Goal: Ask a question

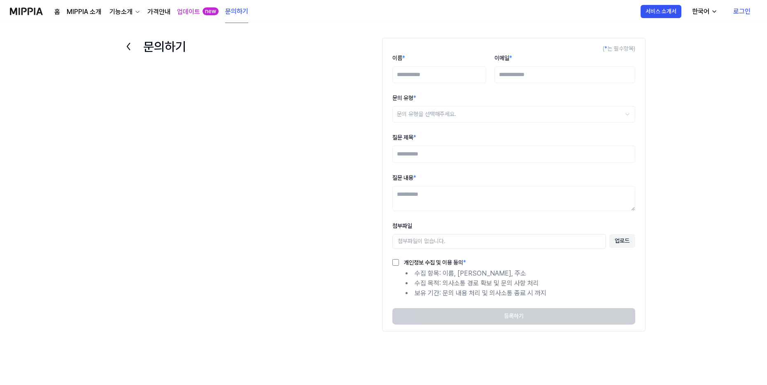
click at [243, 12] on link "문의하기" at bounding box center [236, 11] width 23 height 23
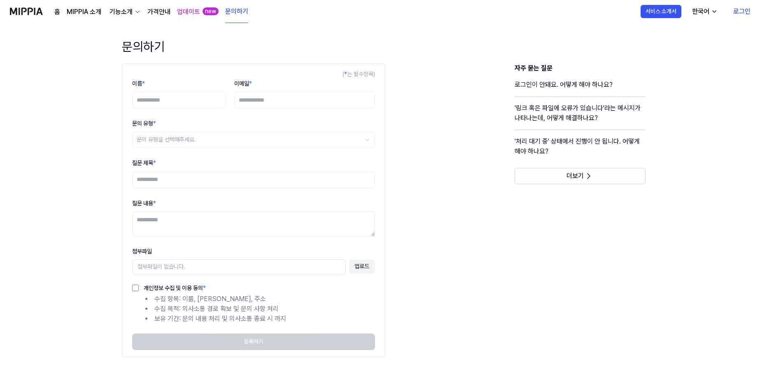
click at [200, 12] on div "업데이트 new" at bounding box center [198, 11] width 42 height 23
click at [193, 11] on link "업데이트" at bounding box center [188, 12] width 23 height 10
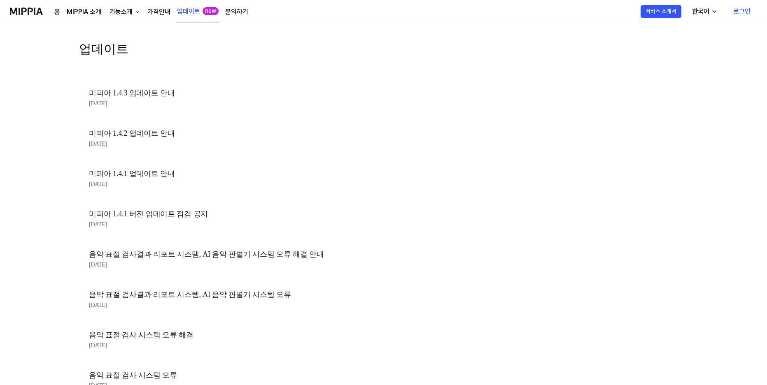
click at [236, 13] on link "문의하기" at bounding box center [236, 12] width 23 height 10
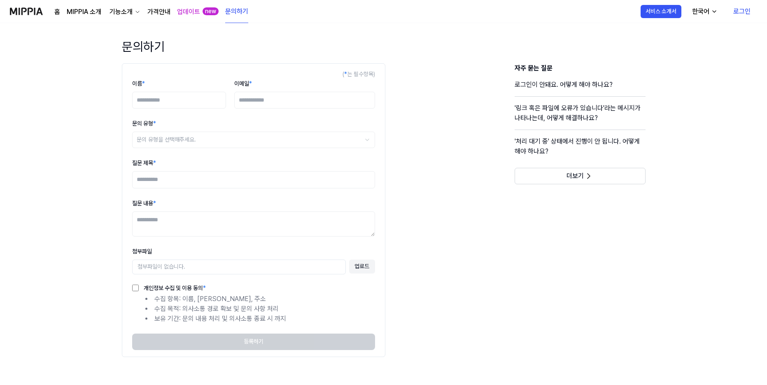
click at [744, 13] on link "로그인" at bounding box center [741, 11] width 30 height 23
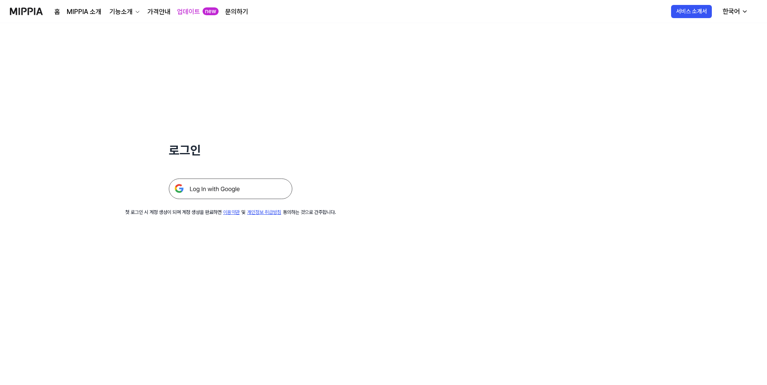
click at [264, 185] on img at bounding box center [230, 189] width 123 height 21
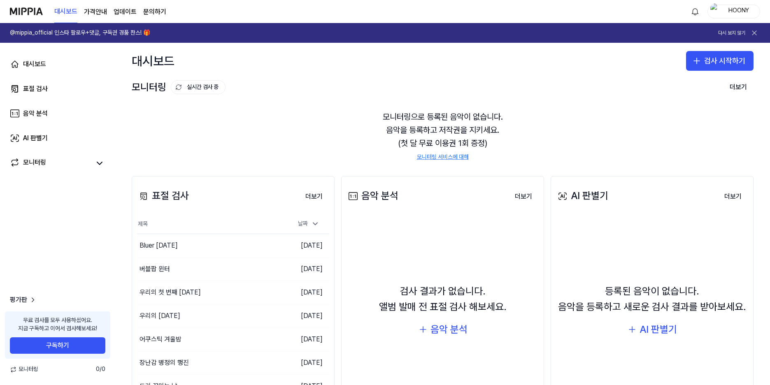
click at [164, 12] on link "문의하기" at bounding box center [154, 12] width 23 height 10
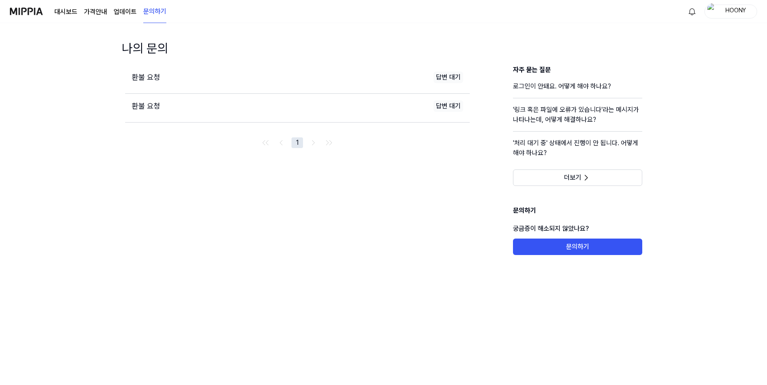
click at [350, 103] on div "환불 요청 답변 대기" at bounding box center [297, 106] width 344 height 25
drag, startPoint x: 347, startPoint y: 84, endPoint x: 316, endPoint y: 82, distance: 30.1
click at [347, 83] on div "환불 요청 답변 대기" at bounding box center [297, 77] width 344 height 25
click at [156, 105] on span "환불 요청" at bounding box center [146, 106] width 28 height 9
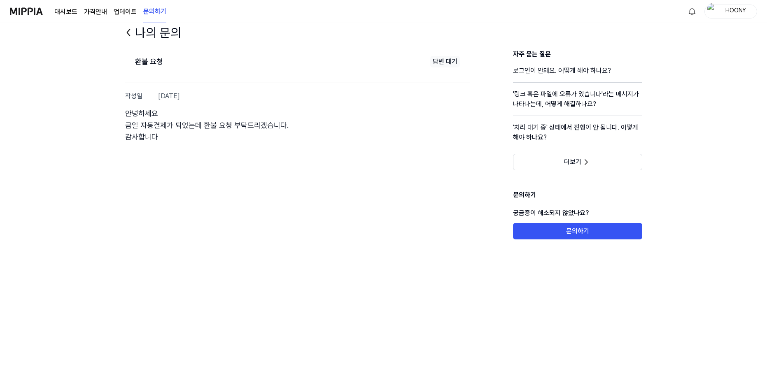
scroll to position [16, 0]
click at [35, 10] on img at bounding box center [26, 11] width 33 height 23
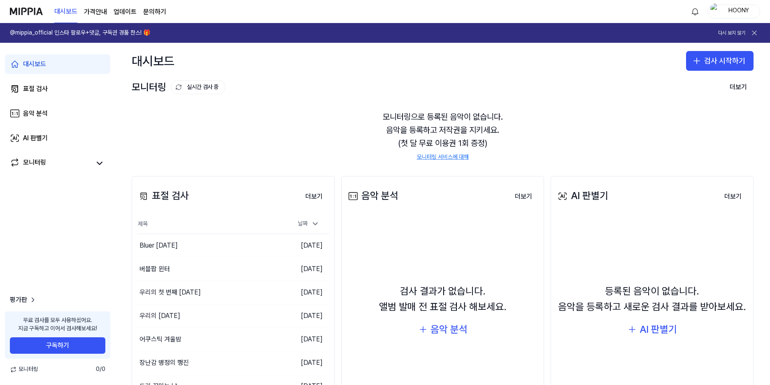
click at [756, 33] on icon at bounding box center [754, 33] width 8 height 8
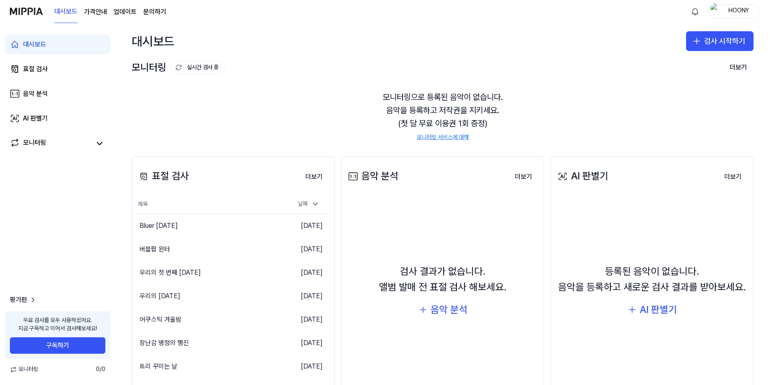
click at [33, 9] on img at bounding box center [26, 11] width 33 height 23
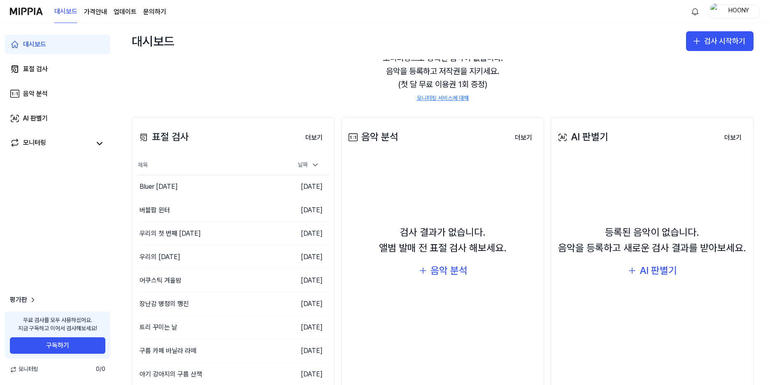
scroll to position [67, 0]
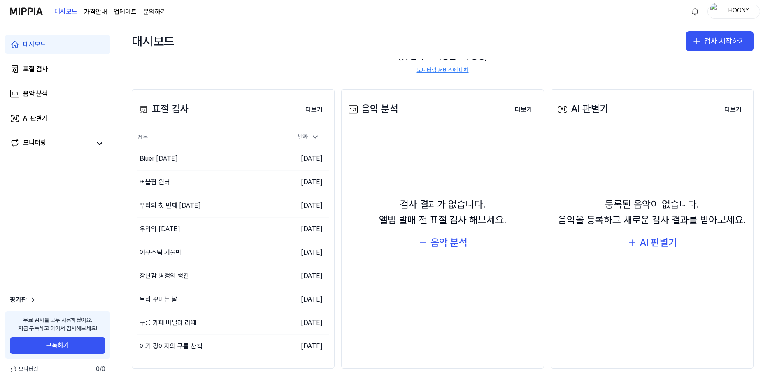
click at [602, 57] on div "대시보드 검사 시작하기" at bounding box center [442, 41] width 655 height 36
